Goal: Task Accomplishment & Management: Manage account settings

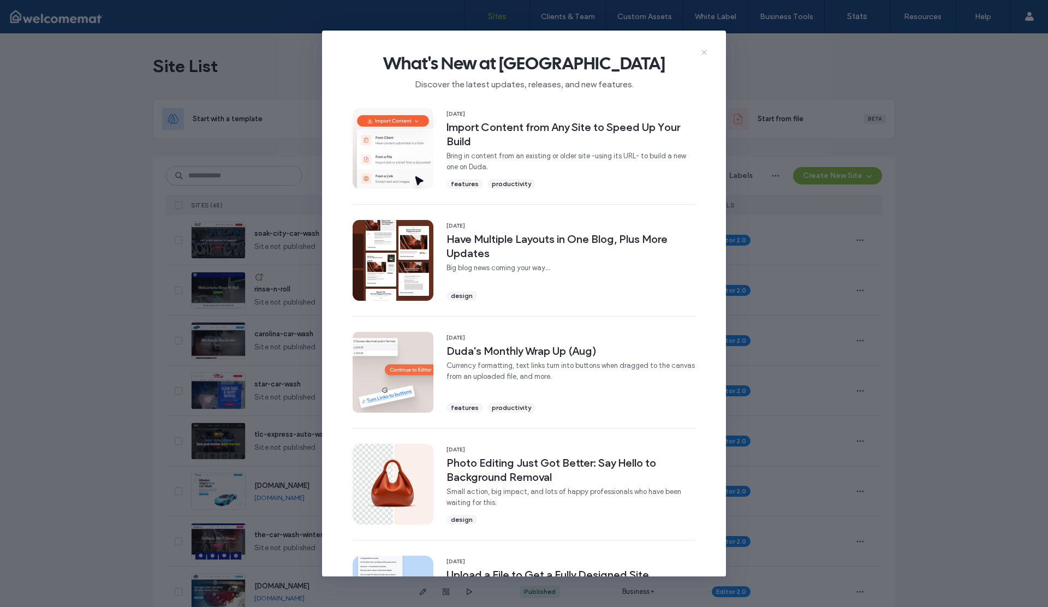
click at [702, 51] on icon at bounding box center [704, 52] width 9 height 9
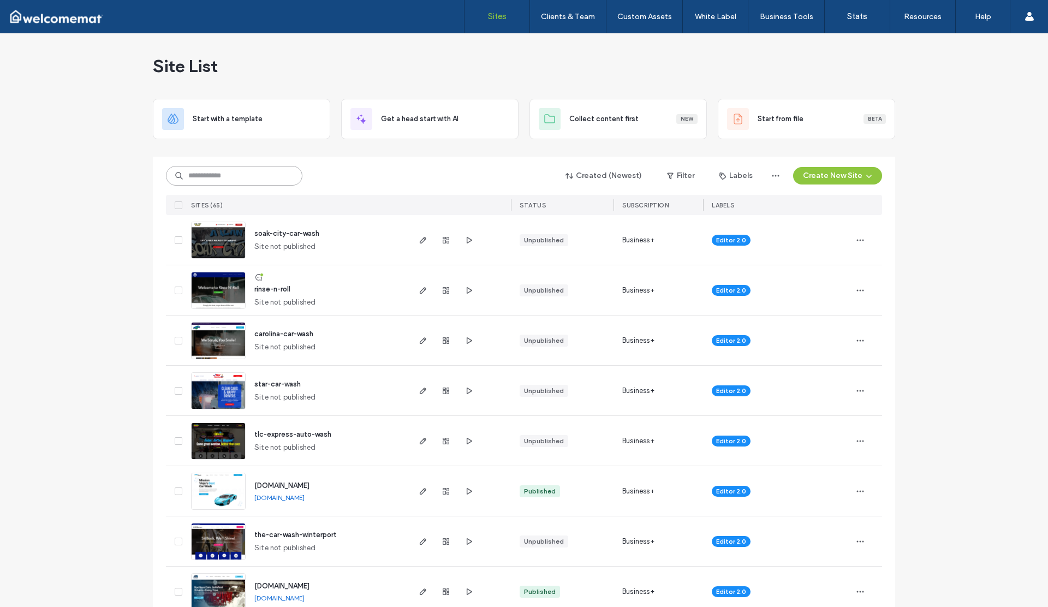
click at [235, 173] on input at bounding box center [234, 176] width 136 height 20
type input "****"
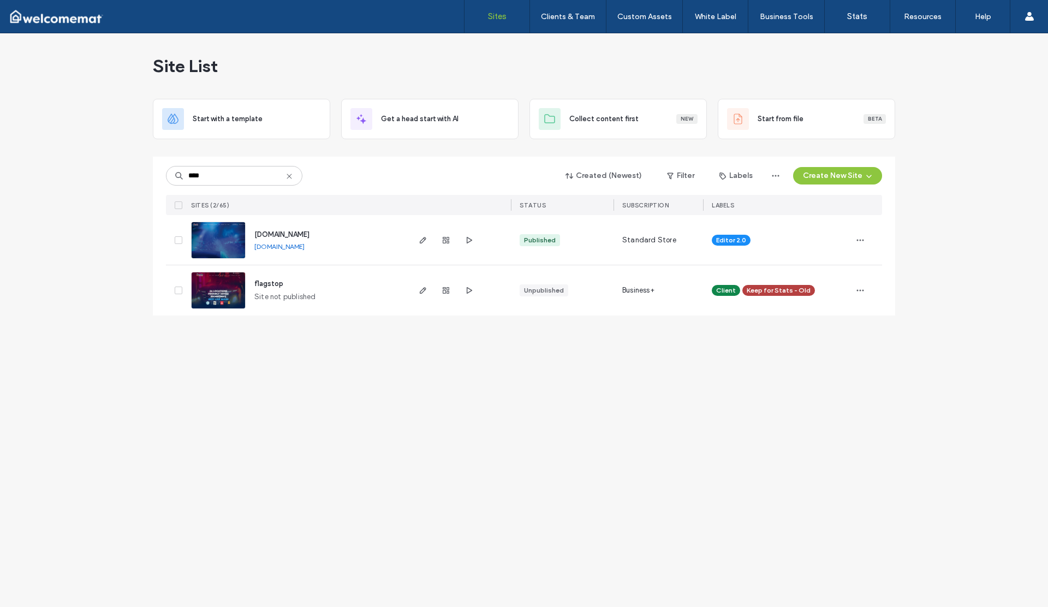
click at [504, 15] on label "Sites" at bounding box center [497, 16] width 19 height 10
click at [569, 44] on label "Client Management" at bounding box center [570, 44] width 64 height 8
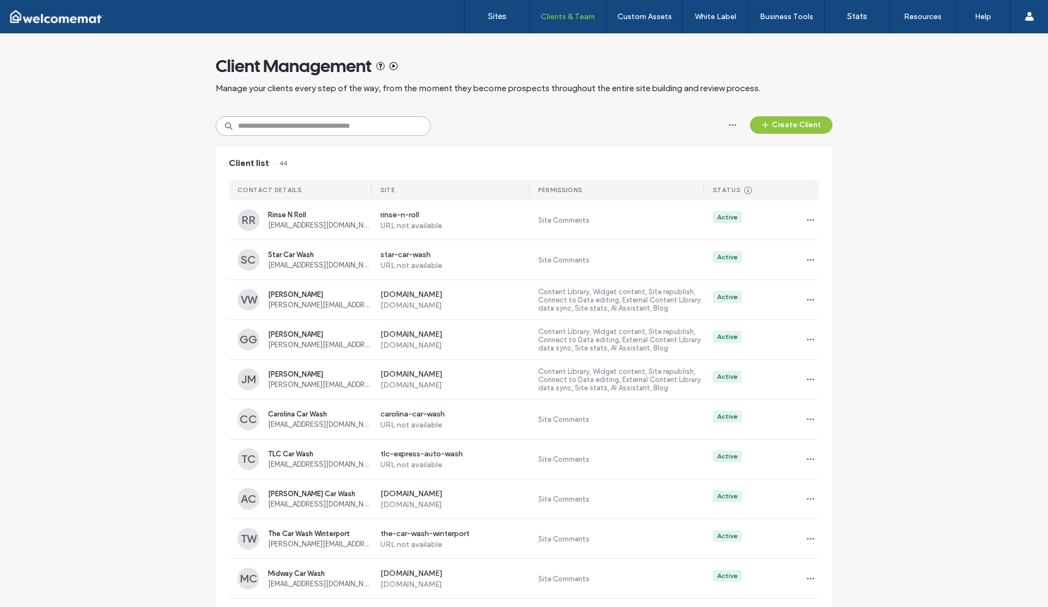
click at [389, 126] on input at bounding box center [323, 126] width 215 height 20
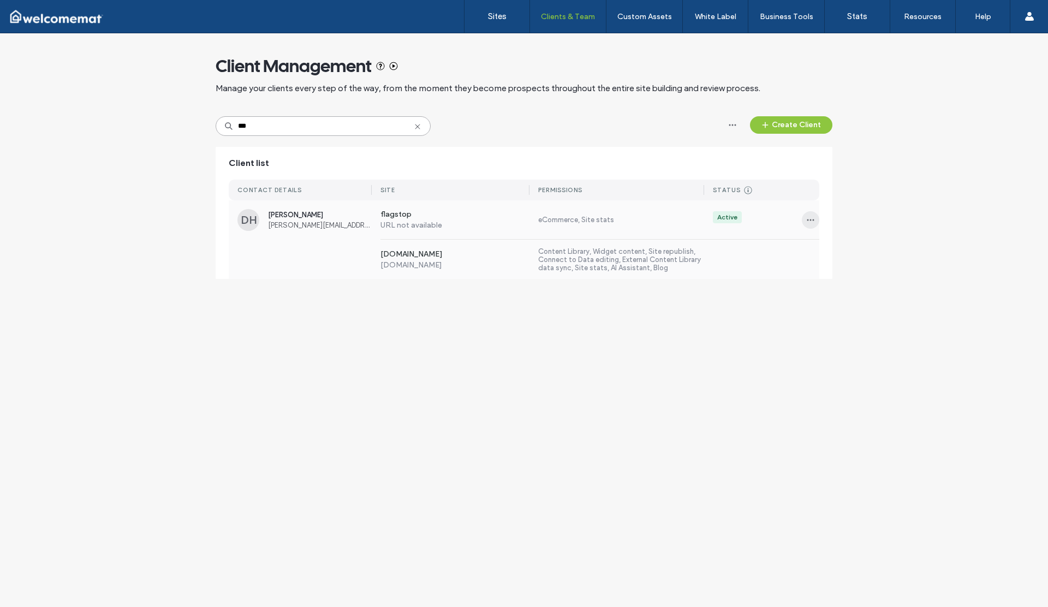
type input "***"
click at [805, 220] on span "button" at bounding box center [810, 219] width 17 height 17
click at [832, 247] on span "Sites & Permissions" at bounding box center [855, 248] width 62 height 11
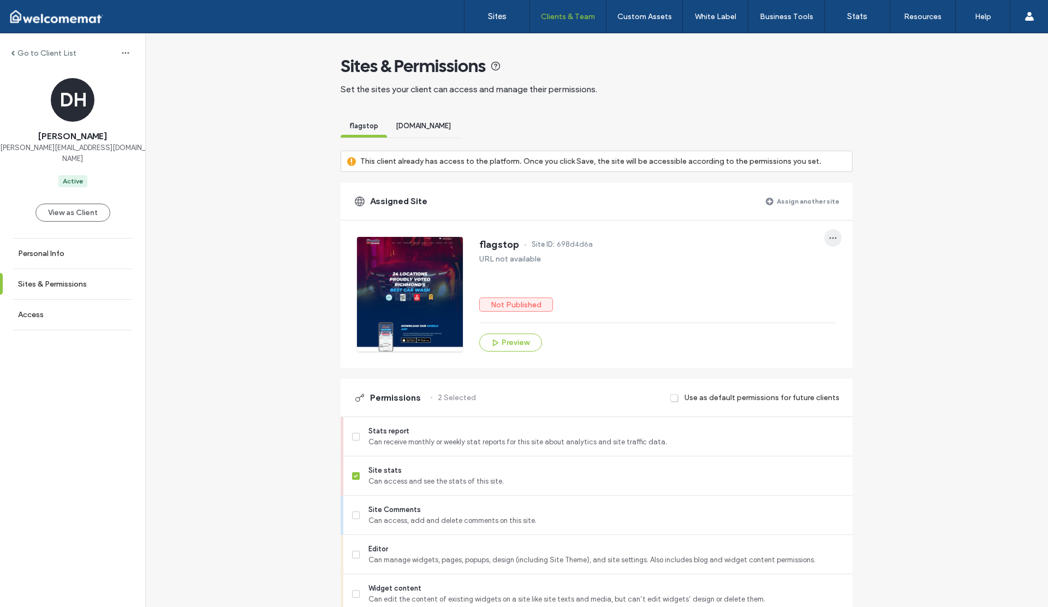
click at [832, 236] on icon "button" at bounding box center [833, 238] width 9 height 9
click at [849, 270] on span "Unassign site" at bounding box center [864, 266] width 43 height 11
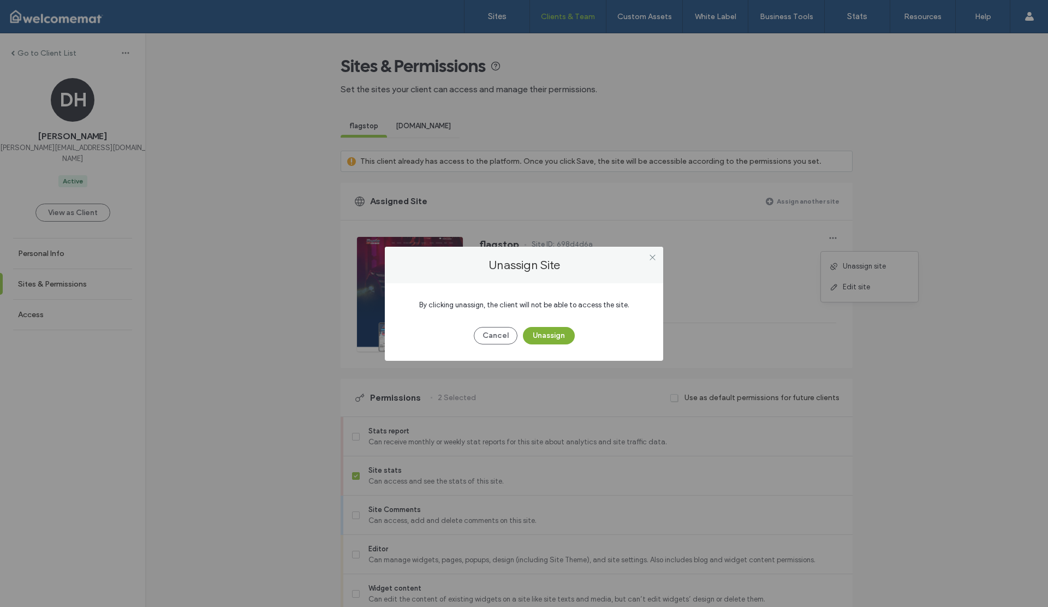
click at [564, 335] on button "Unassign" at bounding box center [549, 335] width 52 height 17
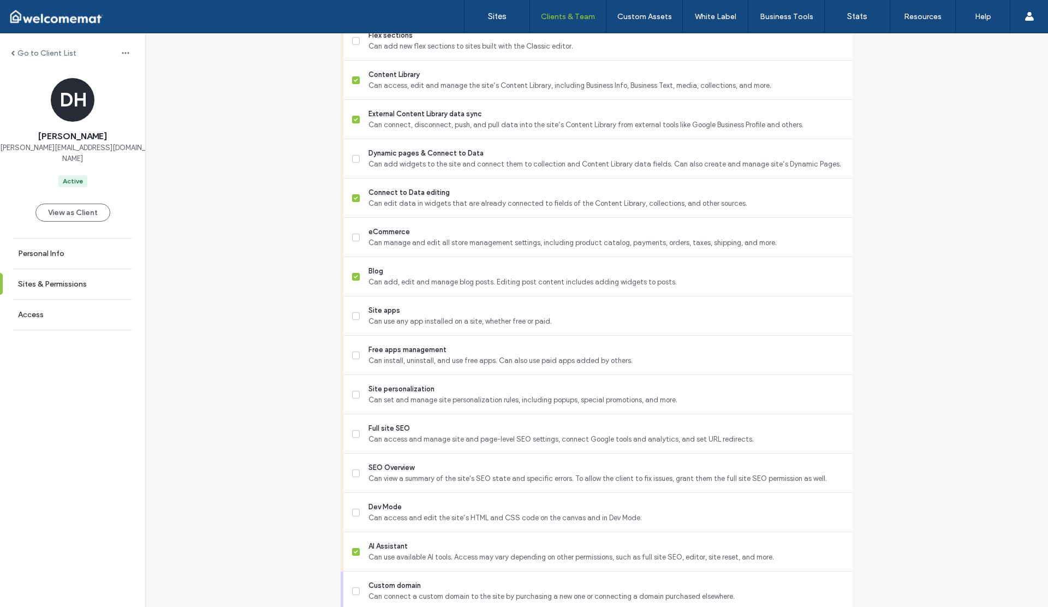
scroll to position [760, 0]
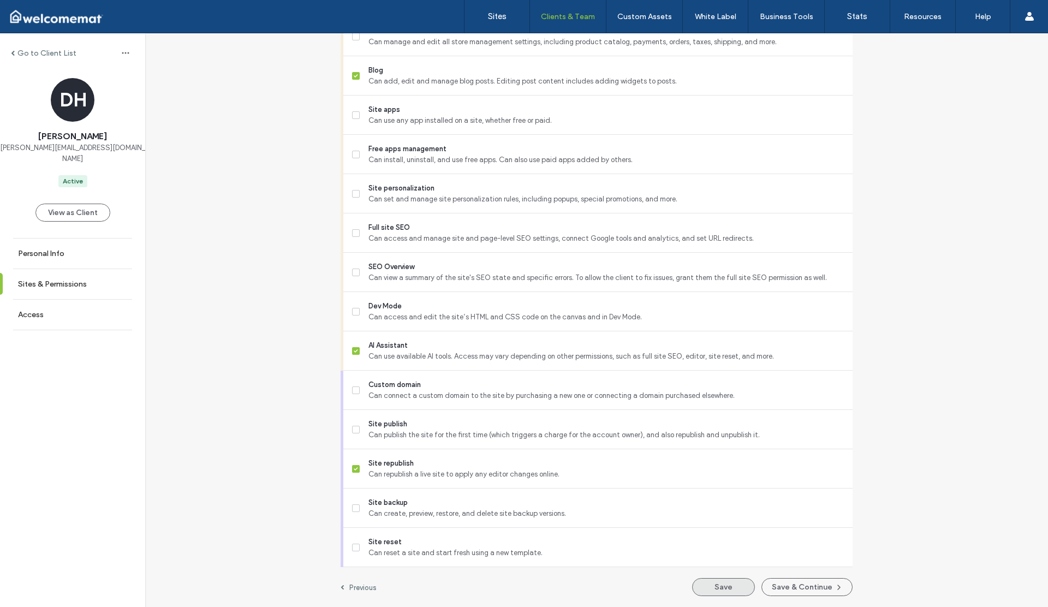
click at [706, 581] on button "Save" at bounding box center [723, 587] width 63 height 18
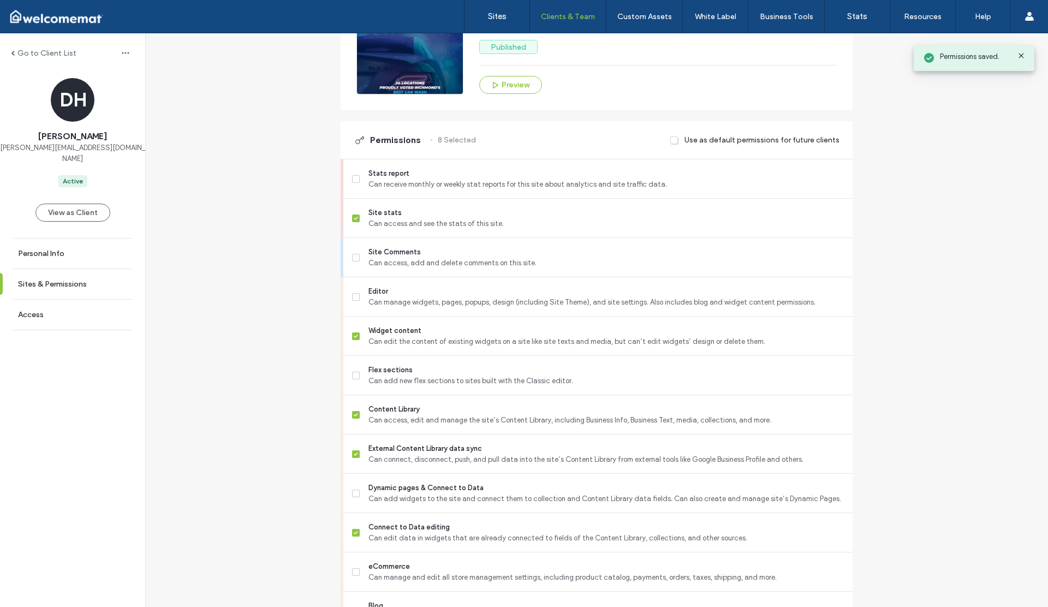
scroll to position [0, 0]
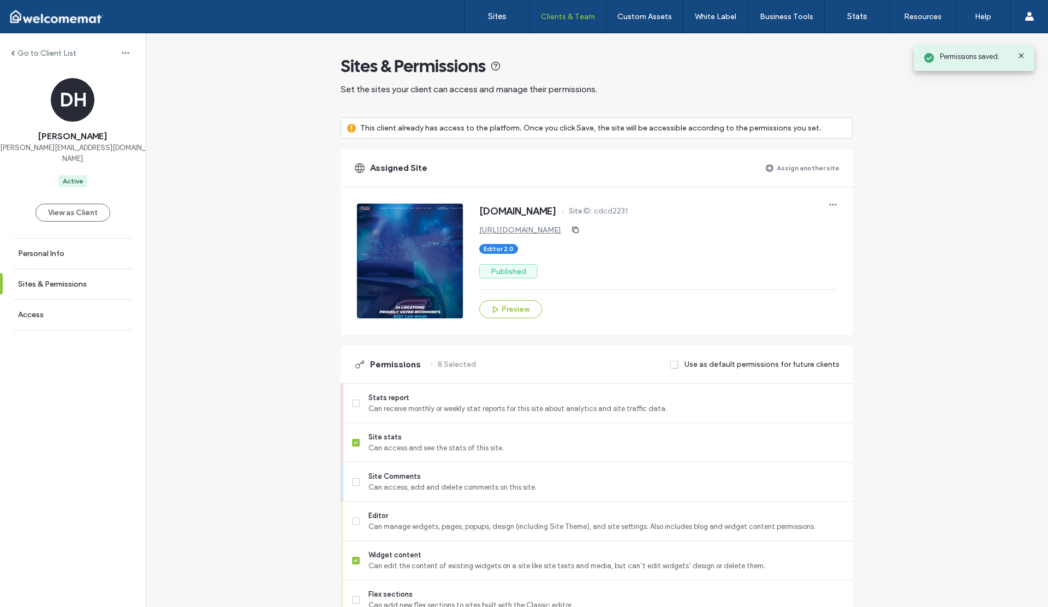
click at [45, 53] on label "Go to Client List" at bounding box center [46, 53] width 59 height 9
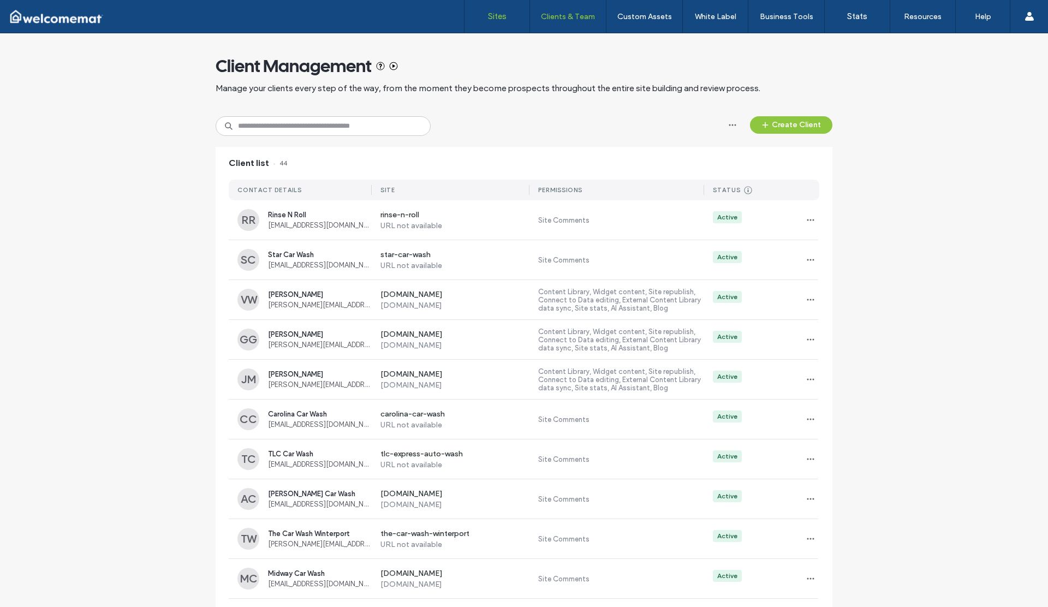
click at [493, 14] on label "Sites" at bounding box center [497, 16] width 19 height 10
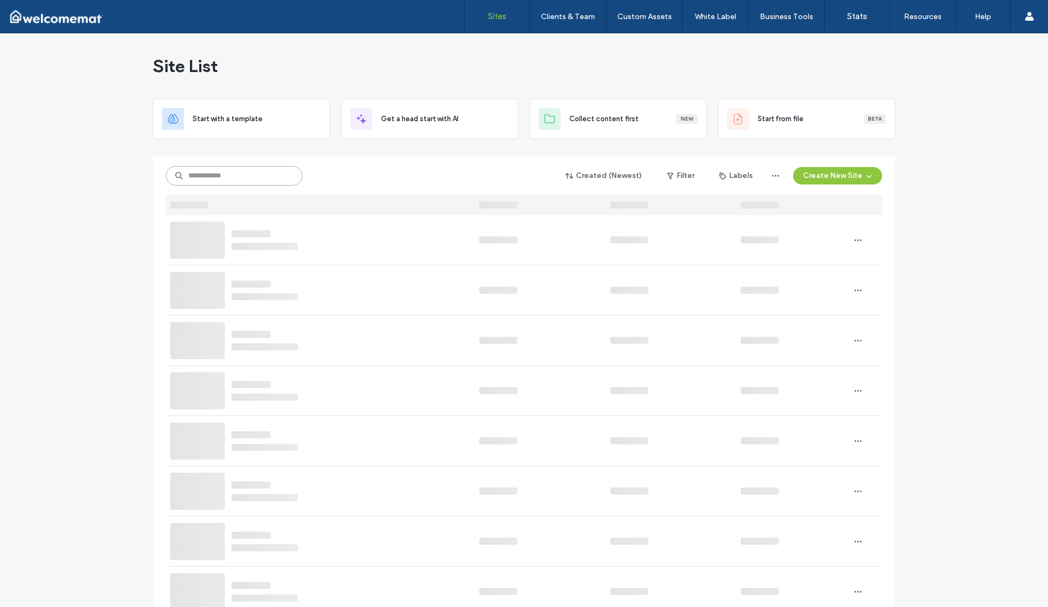
click at [236, 176] on input at bounding box center [234, 176] width 136 height 20
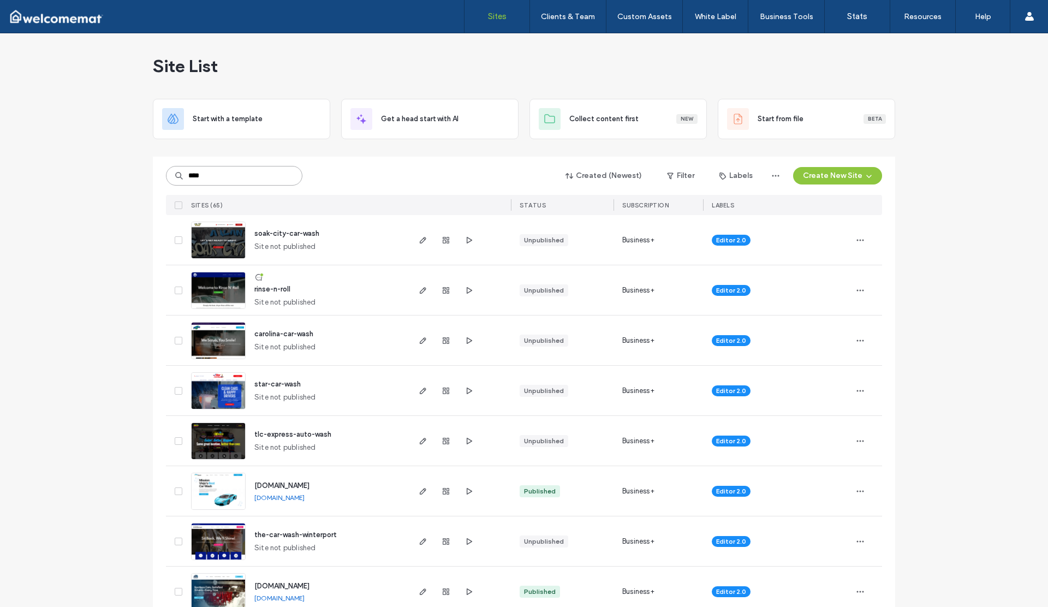
type input "****"
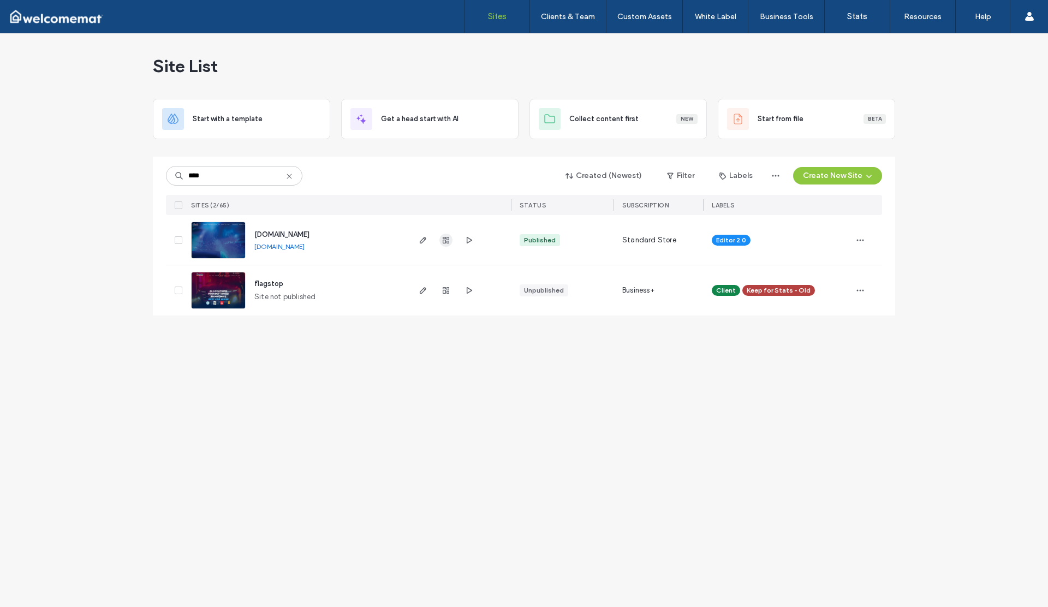
click at [444, 241] on icon "button" at bounding box center [446, 240] width 9 height 9
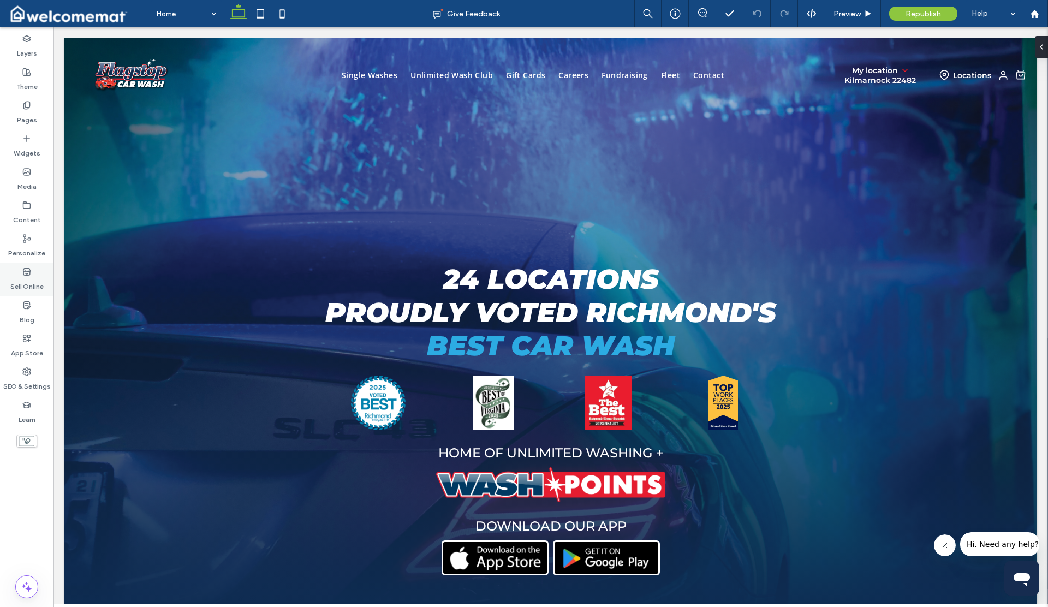
click at [25, 283] on label "Sell Online" at bounding box center [26, 283] width 33 height 15
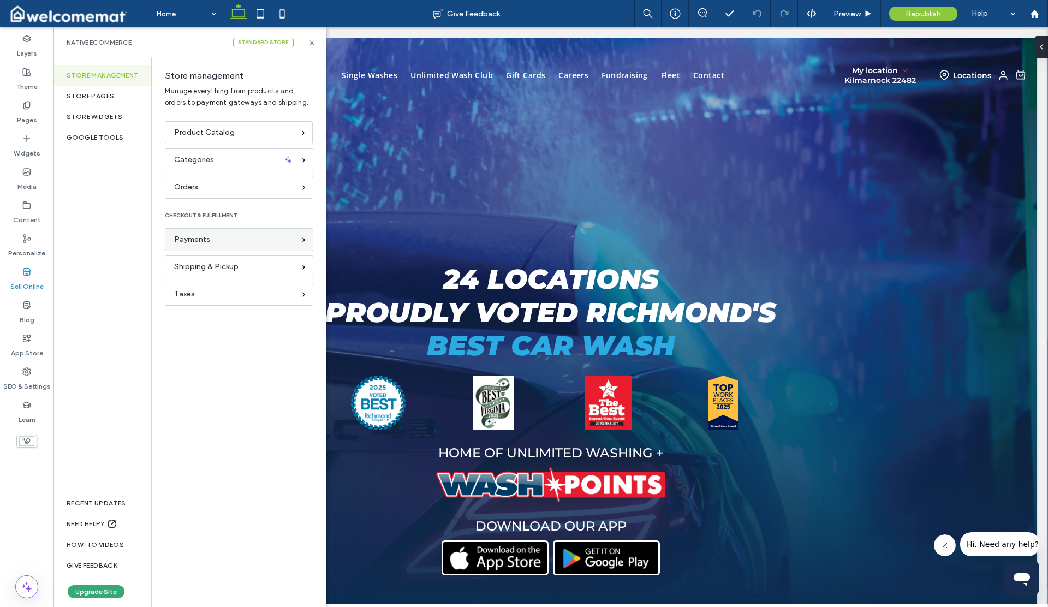
click at [230, 236] on div "Payments" at bounding box center [234, 240] width 121 height 12
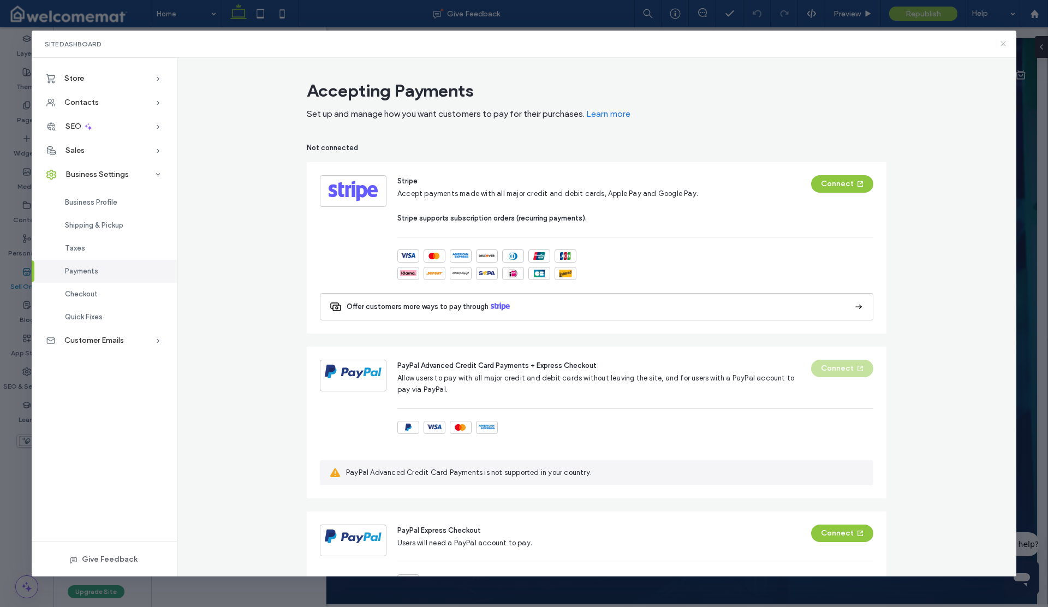
click at [1004, 41] on icon at bounding box center [1003, 43] width 9 height 9
click at [1004, 41] on div "Single Washes Unlimited Wash Club Gift Cards Careers Fundraising Fleet Contact …" at bounding box center [550, 75] width 973 height 74
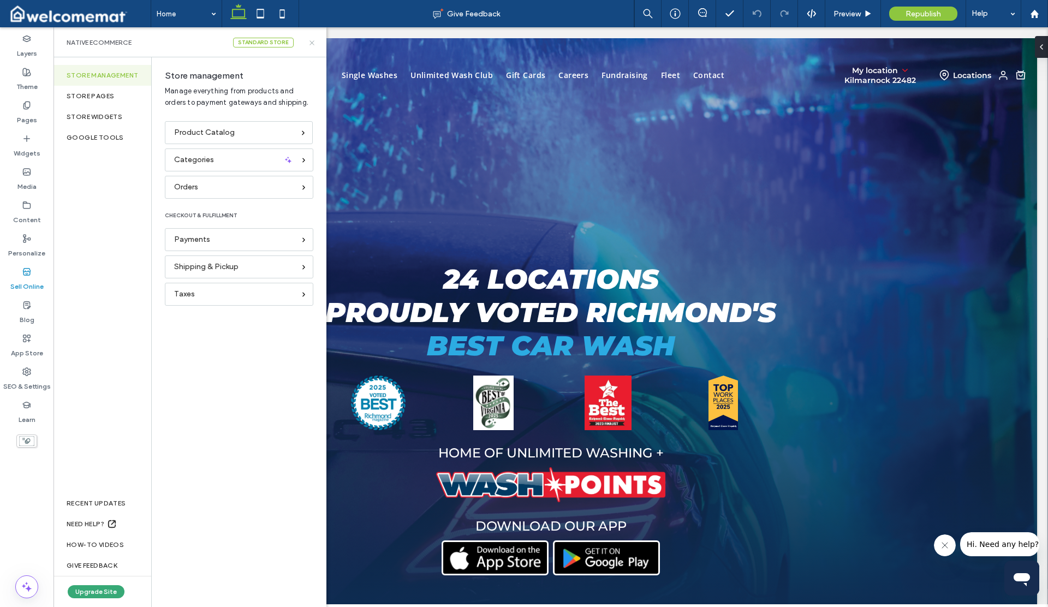
click at [311, 44] on icon at bounding box center [312, 43] width 8 height 8
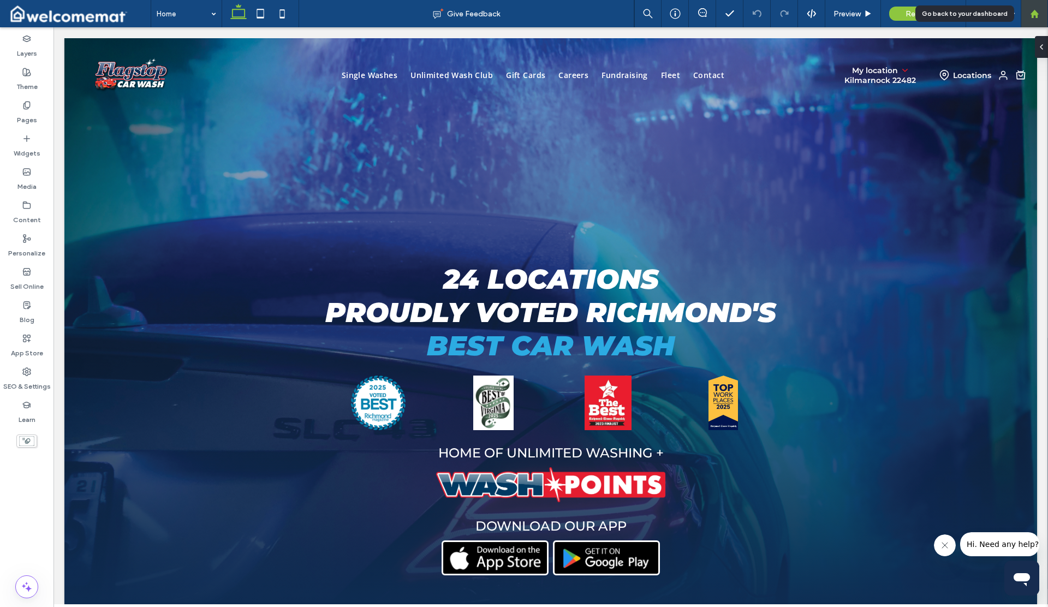
click at [1035, 16] on use at bounding box center [1034, 13] width 8 height 8
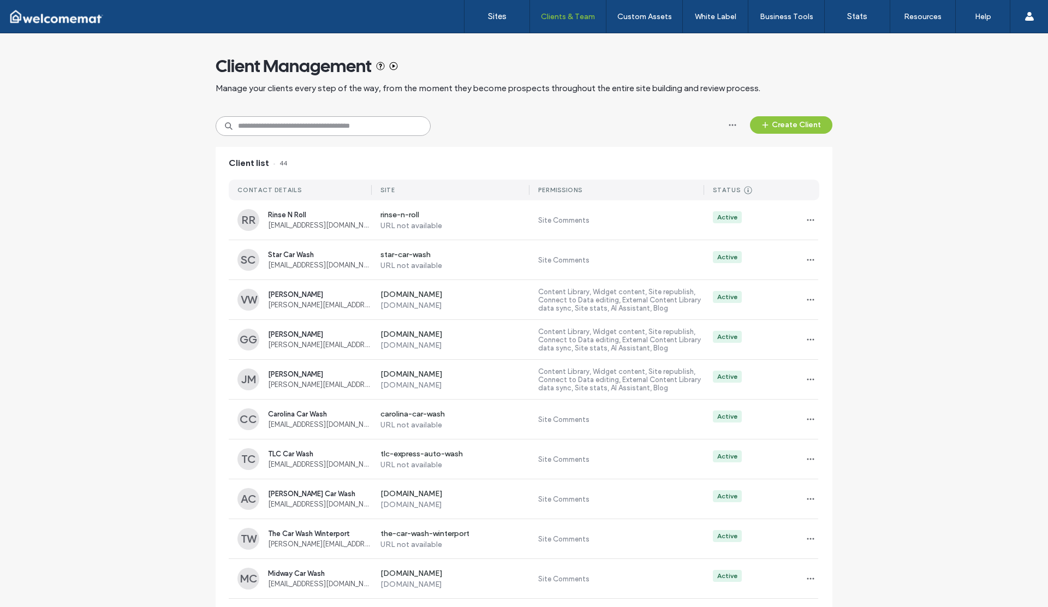
click at [297, 128] on input at bounding box center [323, 126] width 215 height 20
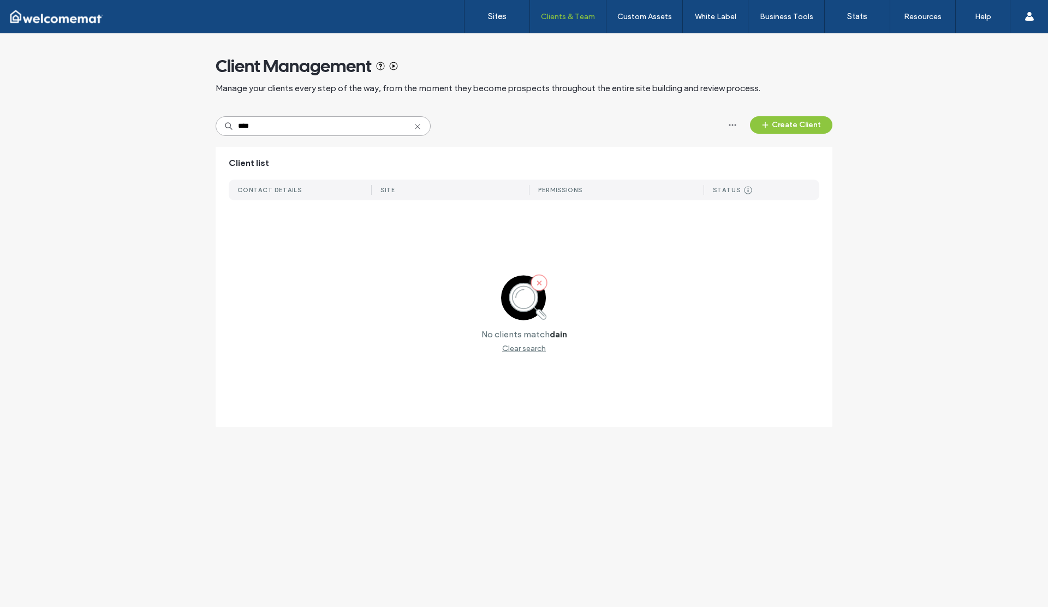
drag, startPoint x: 262, startPoint y: 128, endPoint x: 235, endPoint y: 126, distance: 26.8
click at [235, 126] on input "****" at bounding box center [323, 126] width 215 height 20
type input "***"
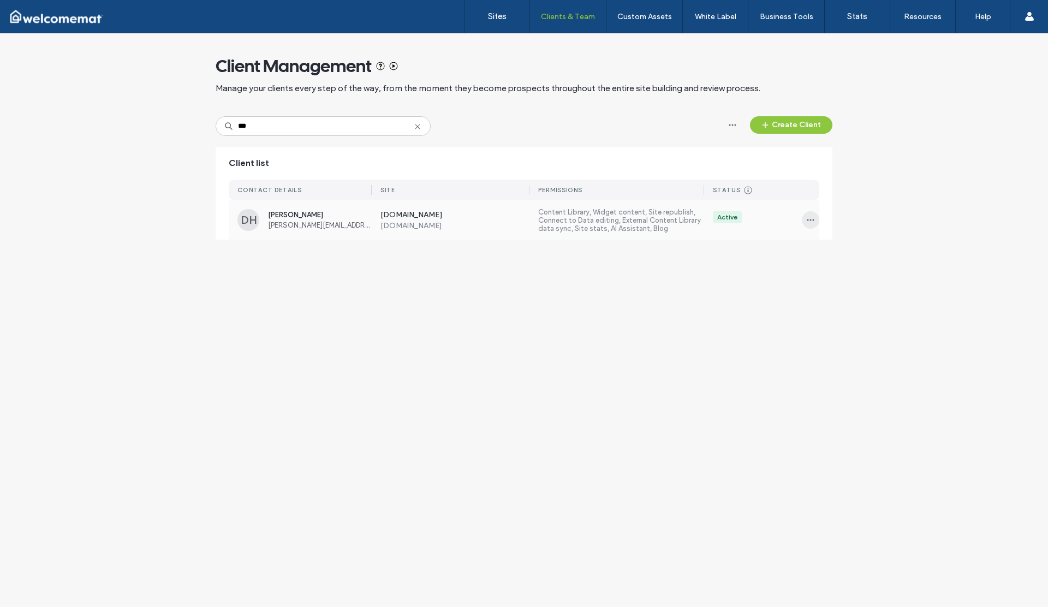
click at [812, 219] on icon "button" at bounding box center [810, 220] width 9 height 9
click at [843, 254] on div "Sites & Permissions" at bounding box center [850, 248] width 97 height 21
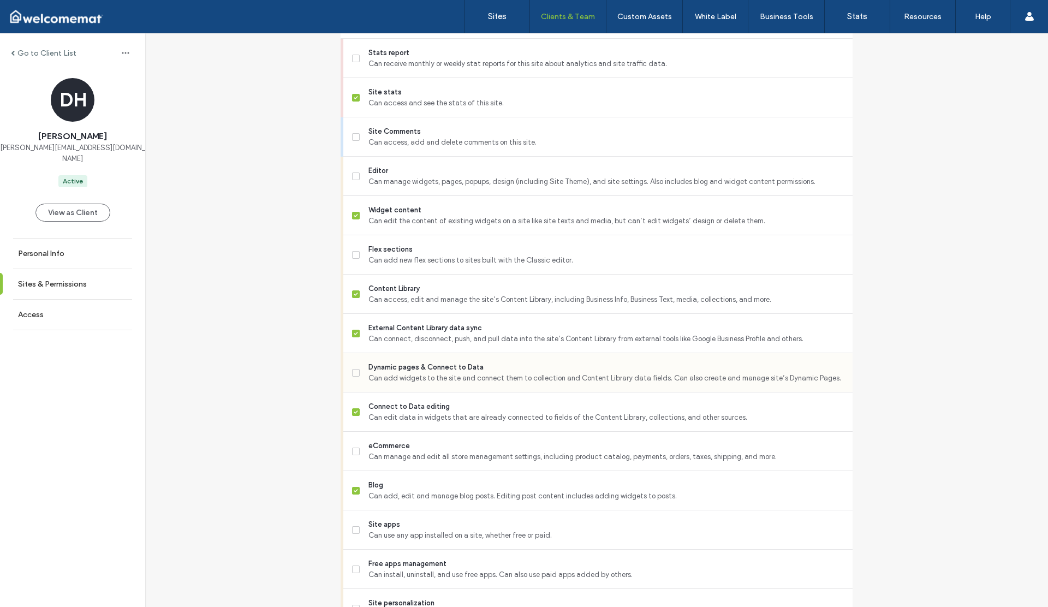
scroll to position [363, 0]
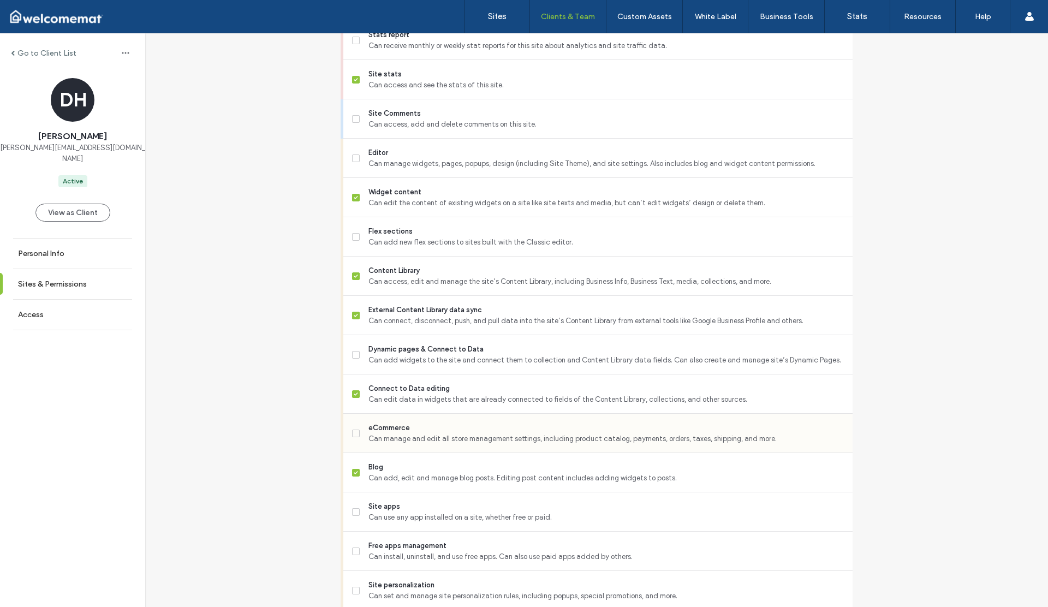
click at [354, 432] on icon at bounding box center [356, 433] width 4 height 3
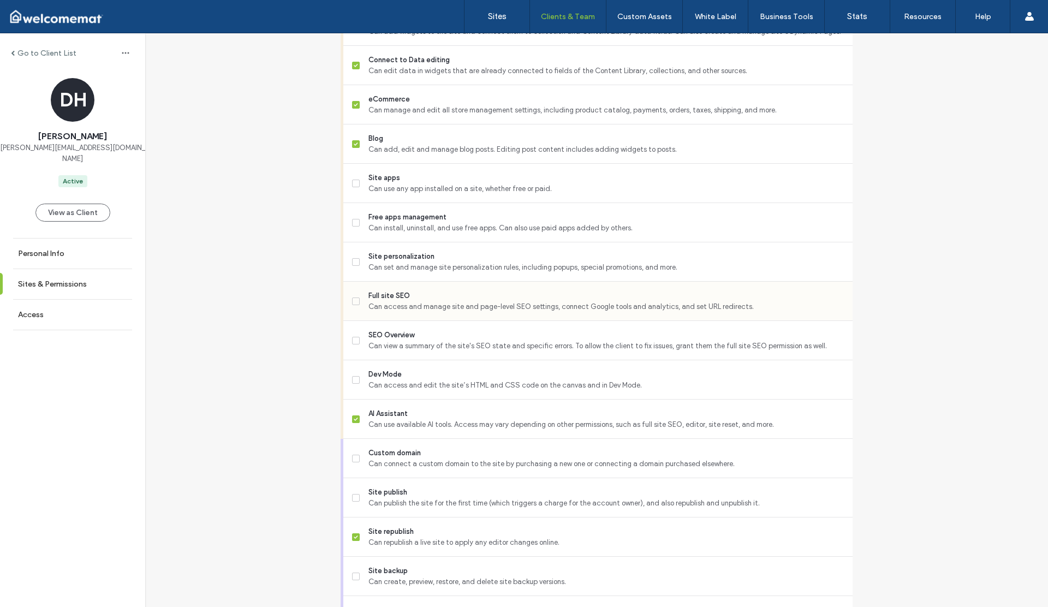
scroll to position [760, 0]
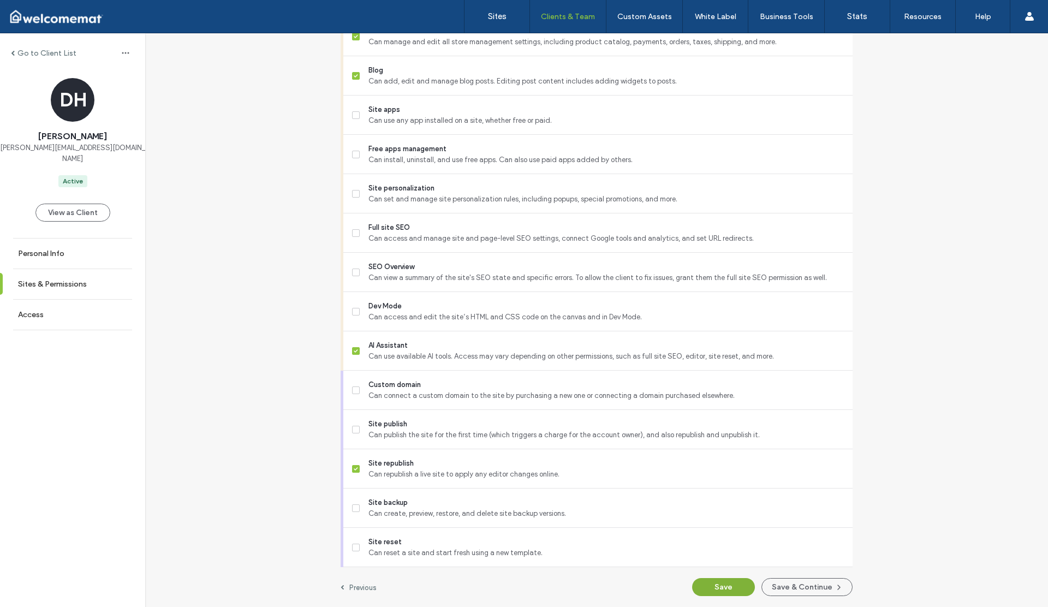
click at [707, 591] on button "Save" at bounding box center [723, 587] width 63 height 18
